Goal: Check status: Check status

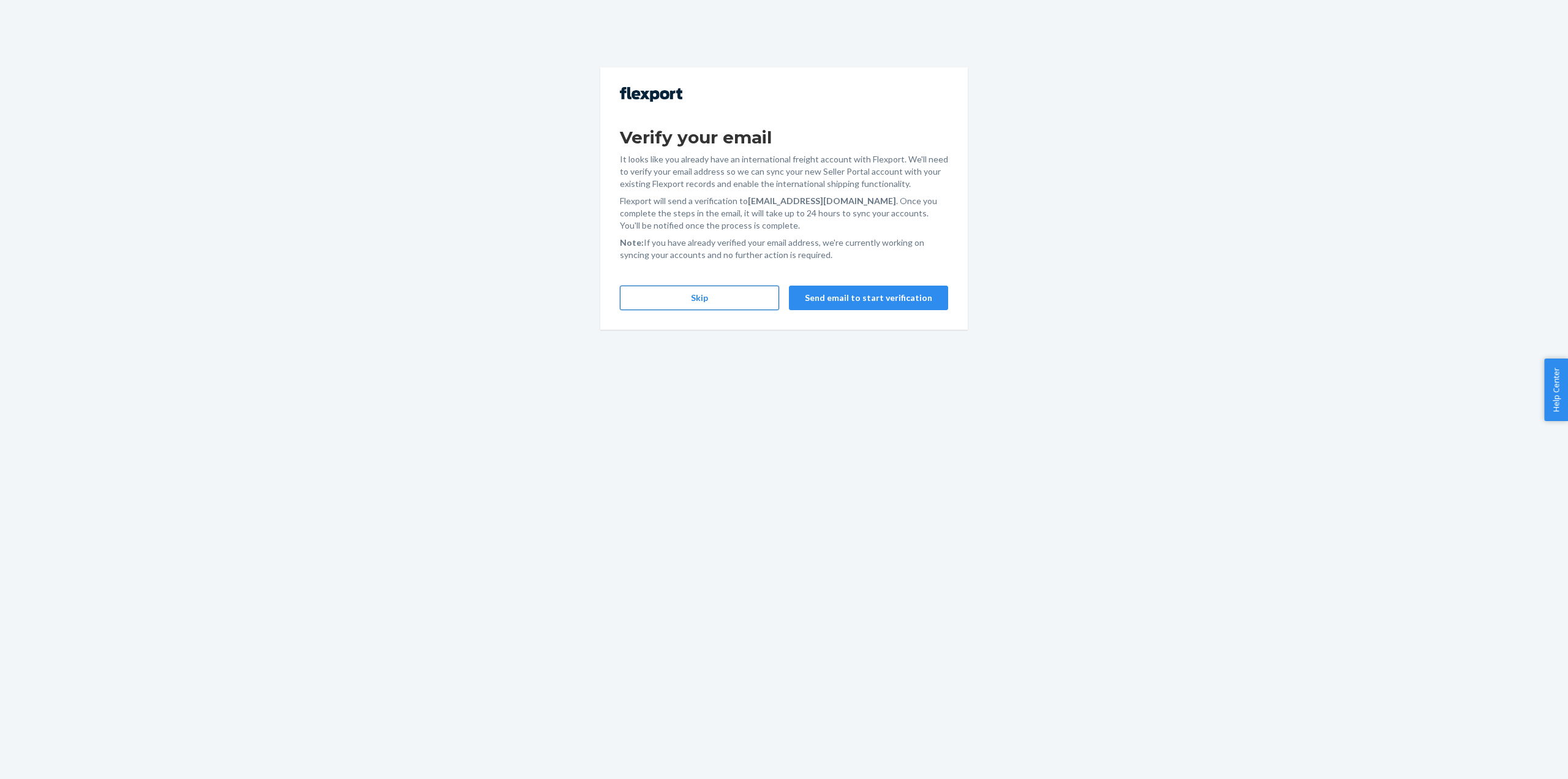
click at [737, 294] on button "Skip" at bounding box center [700, 298] width 159 height 24
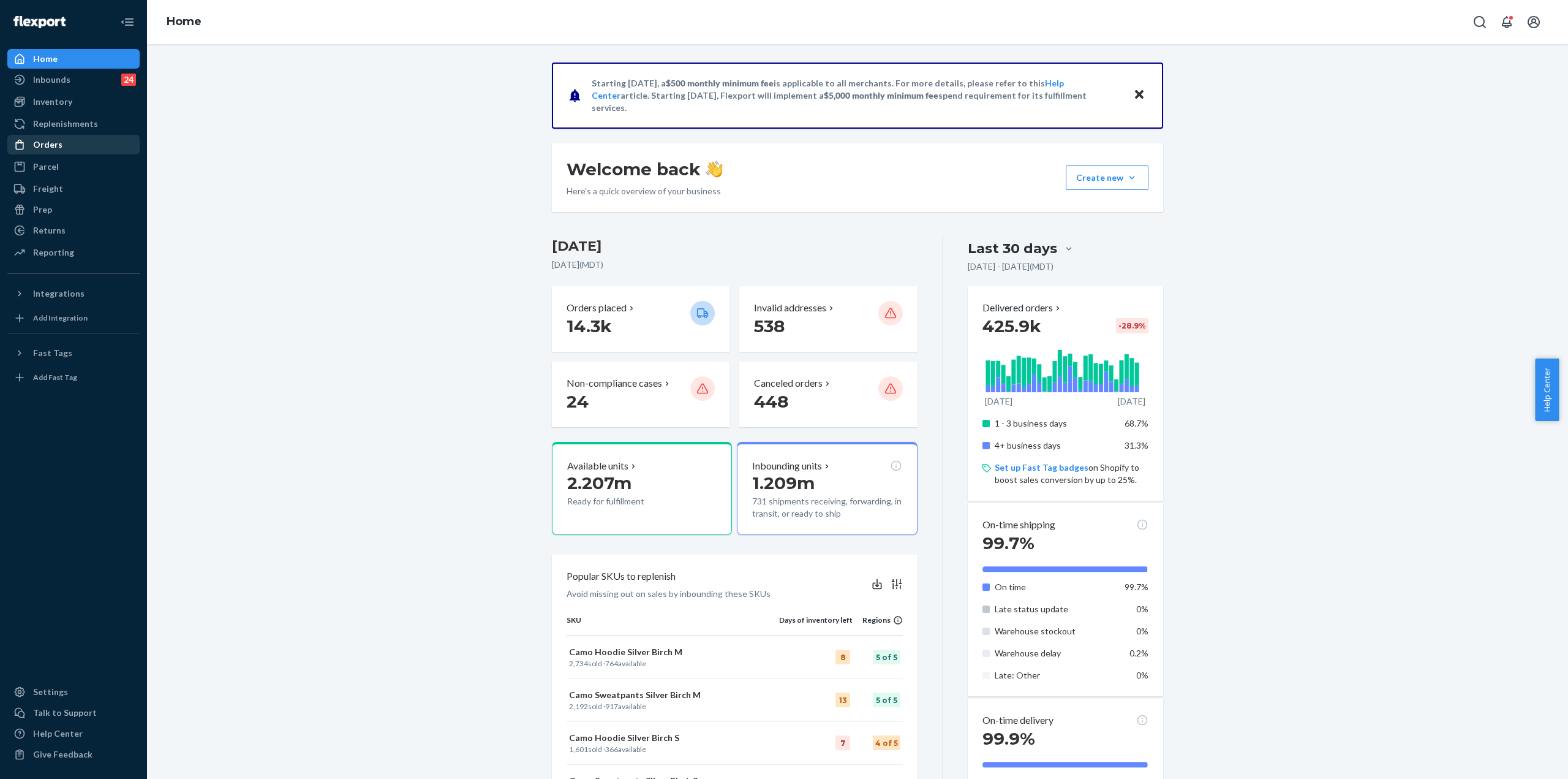
click at [54, 149] on div "Orders" at bounding box center [48, 145] width 30 height 12
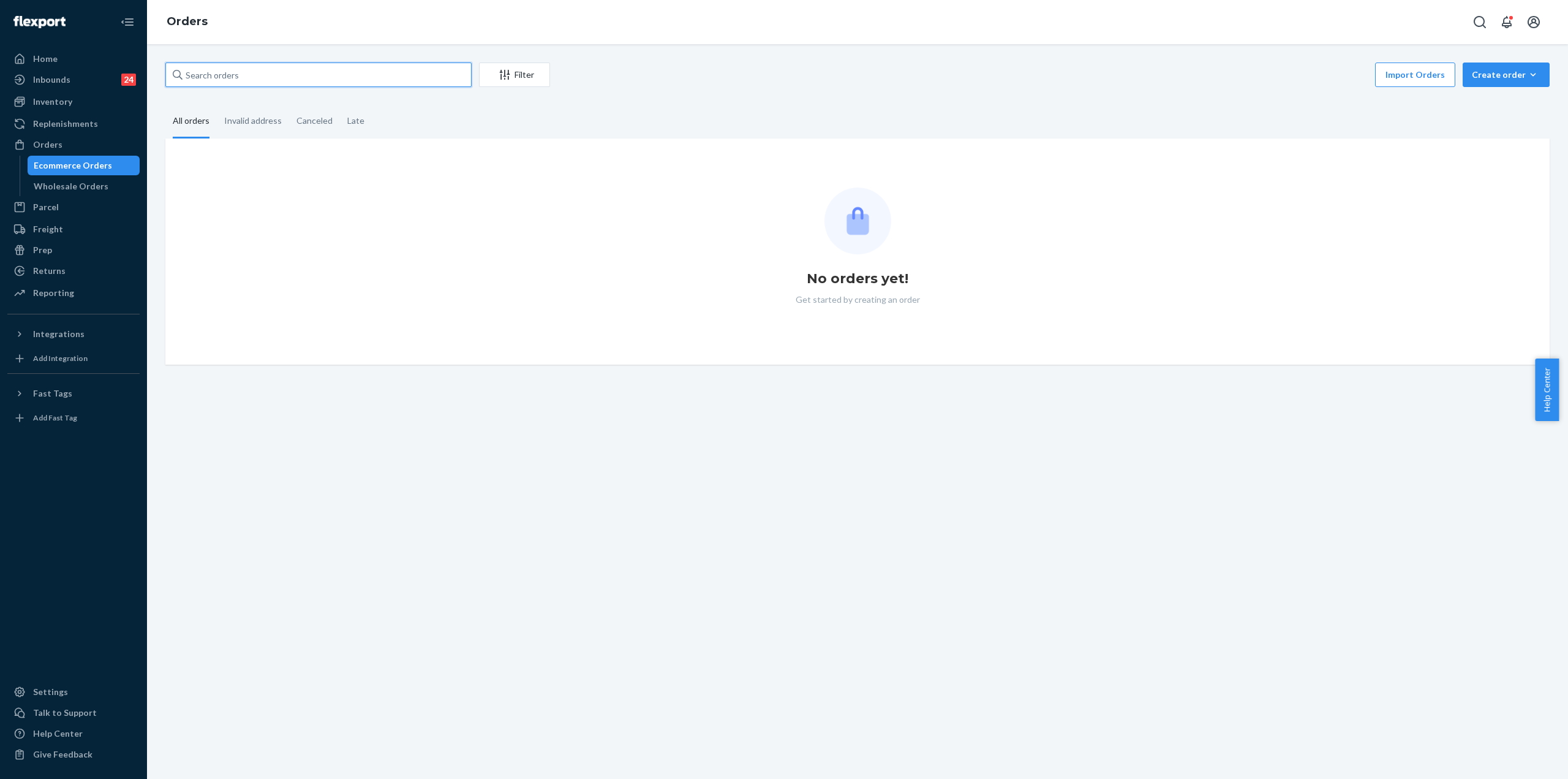
click at [317, 78] on input "text" at bounding box center [319, 75] width 307 height 24
paste input "5288293"
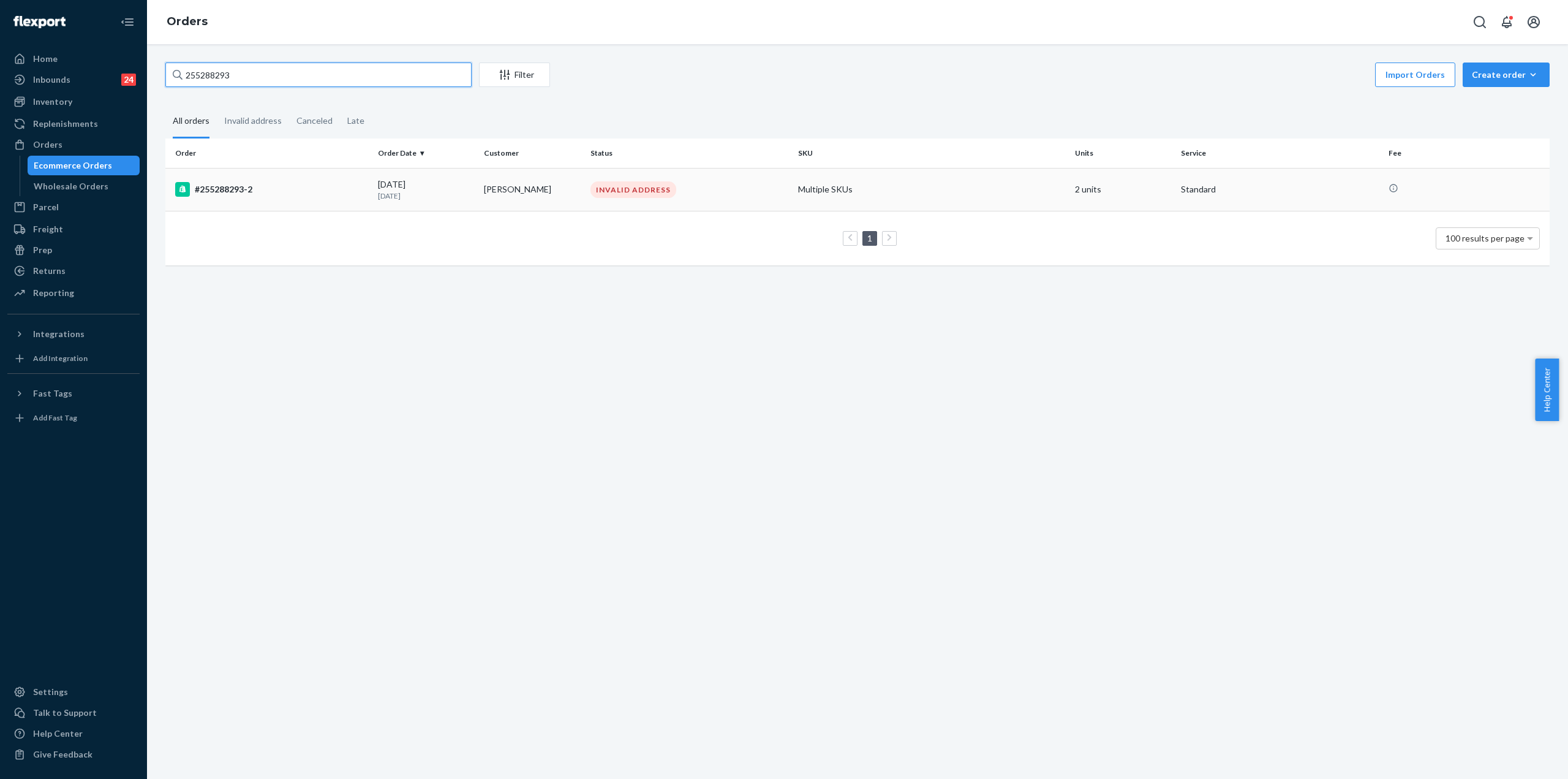
type input "255288293"
click at [290, 188] on div "#255288293-2" at bounding box center [271, 189] width 193 height 15
